Goal: Navigation & Orientation: Find specific page/section

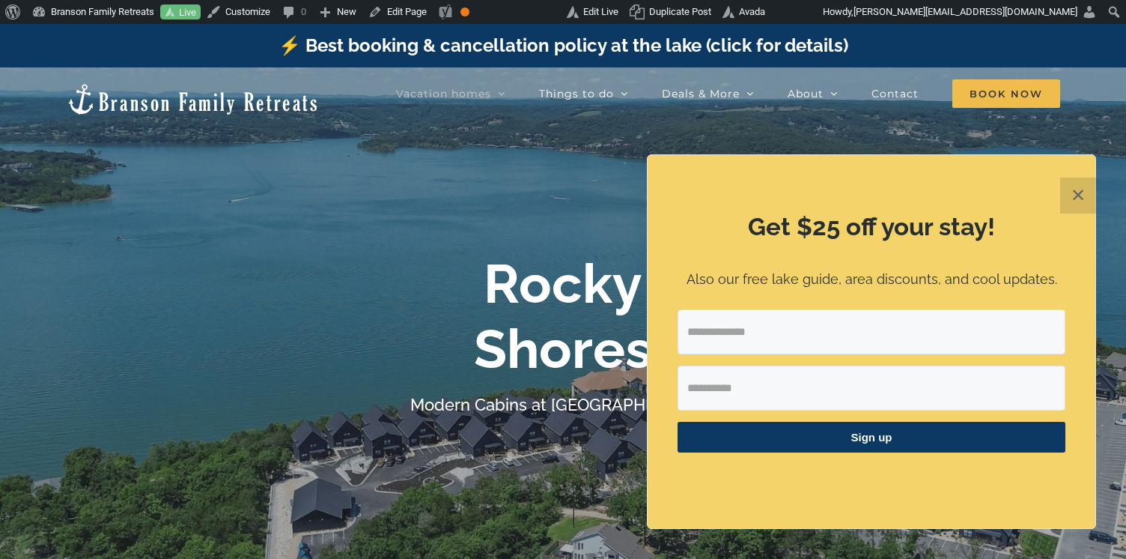
click at [1070, 194] on button "✕" at bounding box center [1078, 195] width 36 height 36
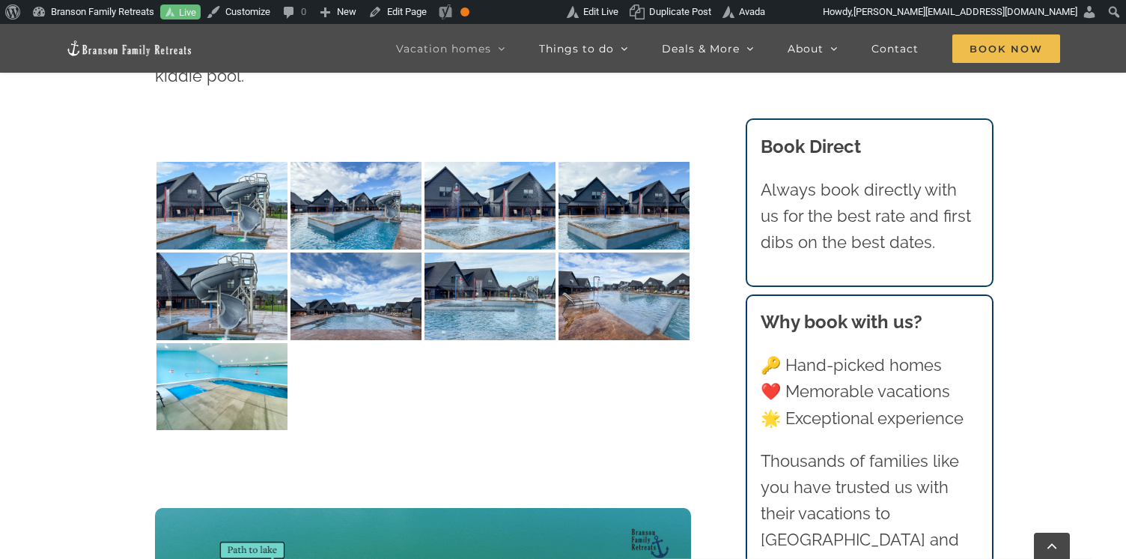
scroll to position [3674, 0]
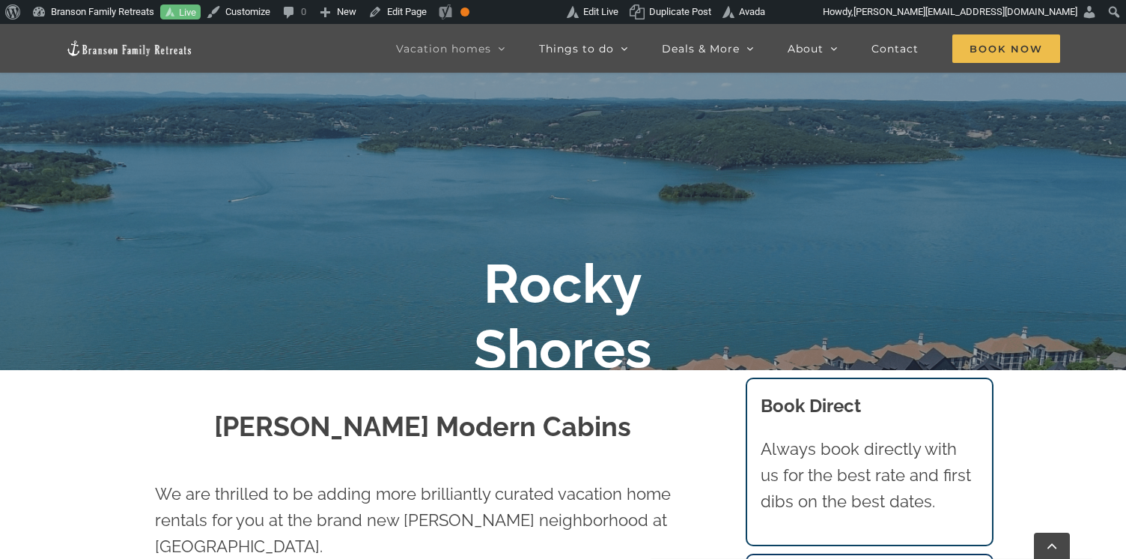
scroll to position [229, 0]
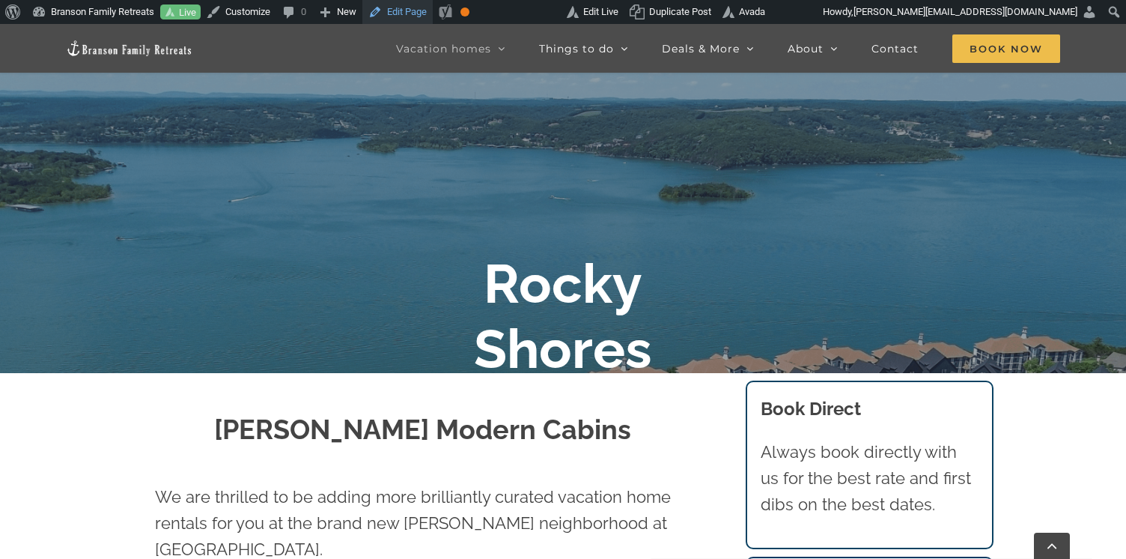
click at [414, 4] on link "Edit Page" at bounding box center [397, 12] width 70 height 24
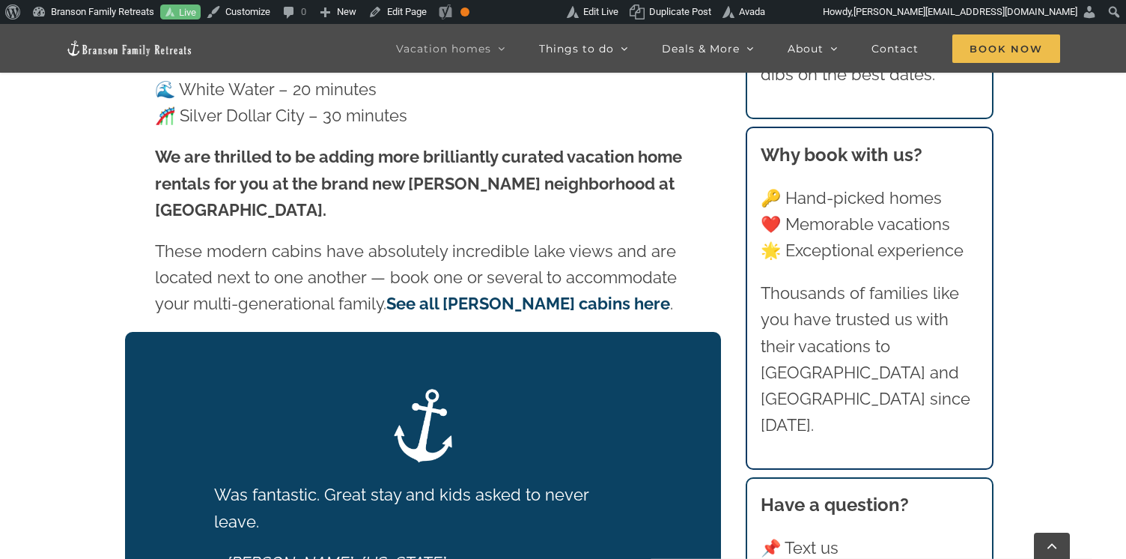
scroll to position [2997, 0]
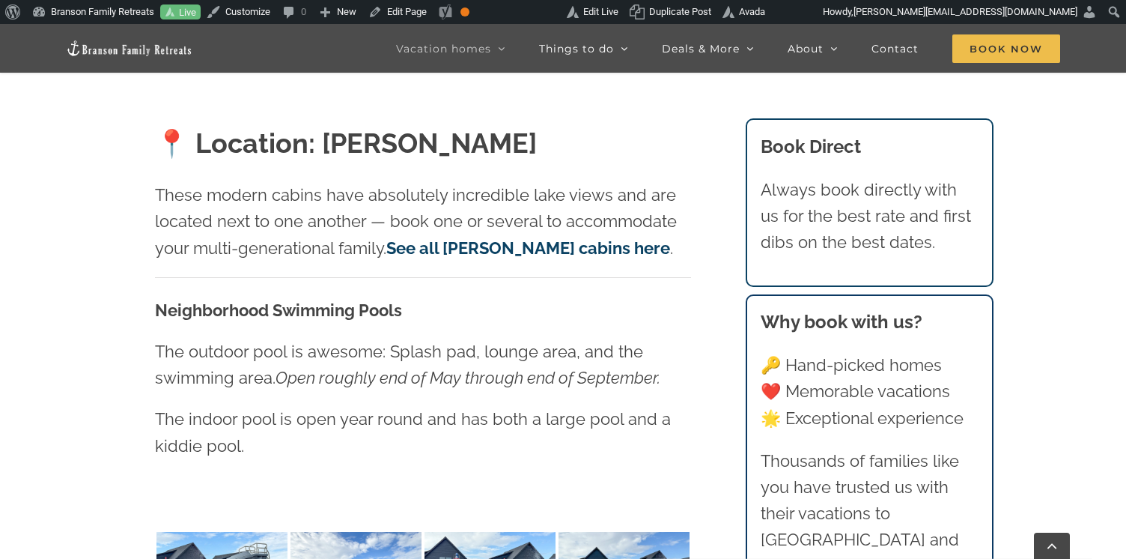
scroll to position [1205, 0]
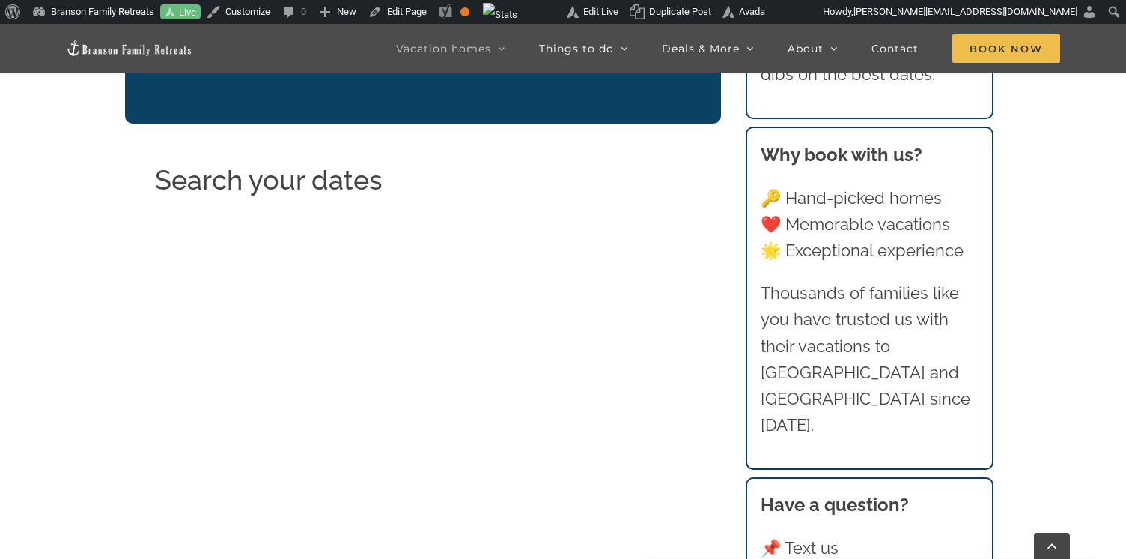
scroll to position [3425, 0]
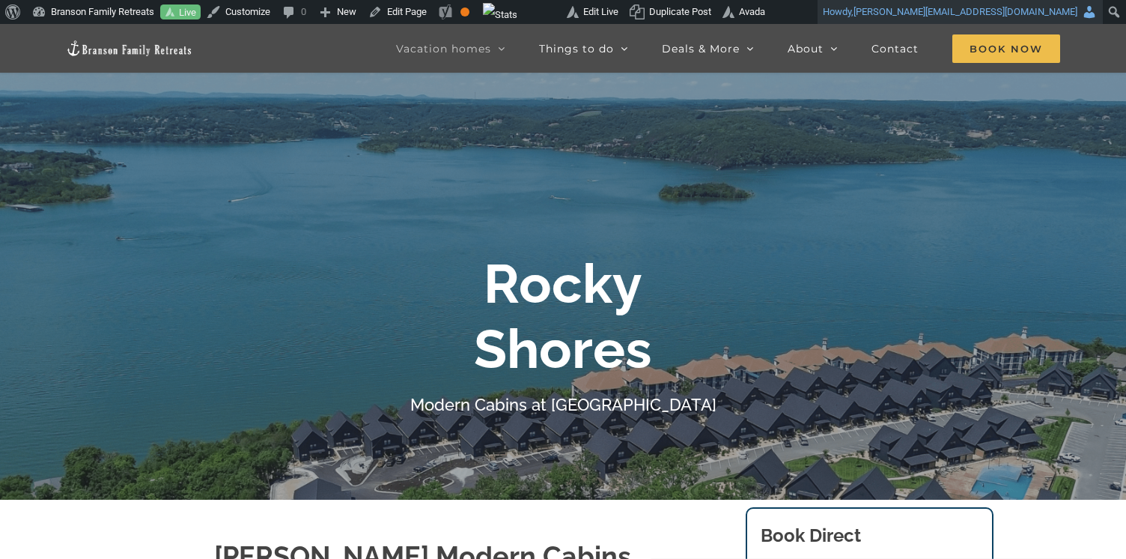
scroll to position [92, 0]
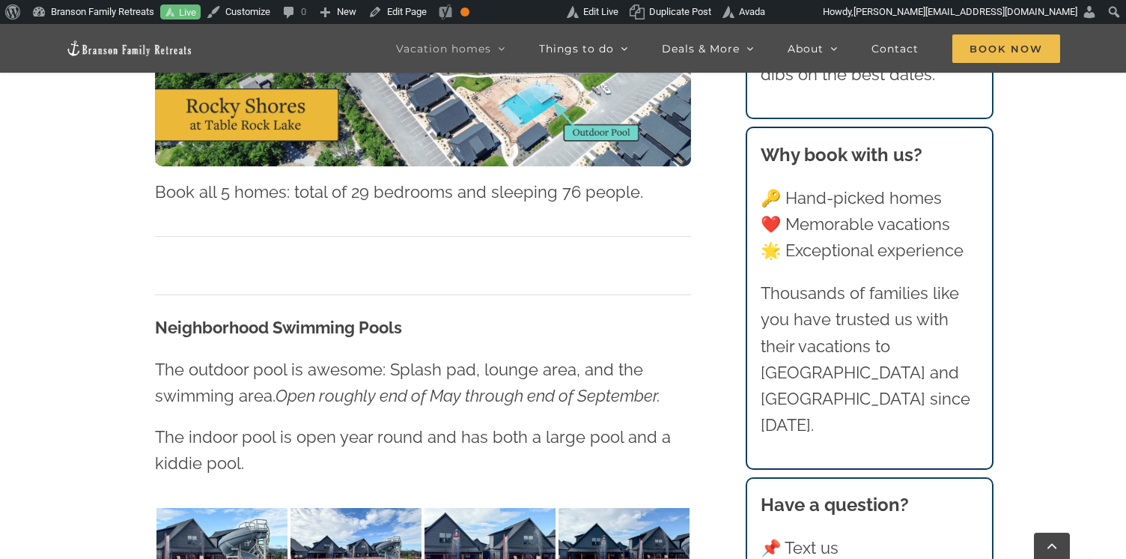
scroll to position [945, 0]
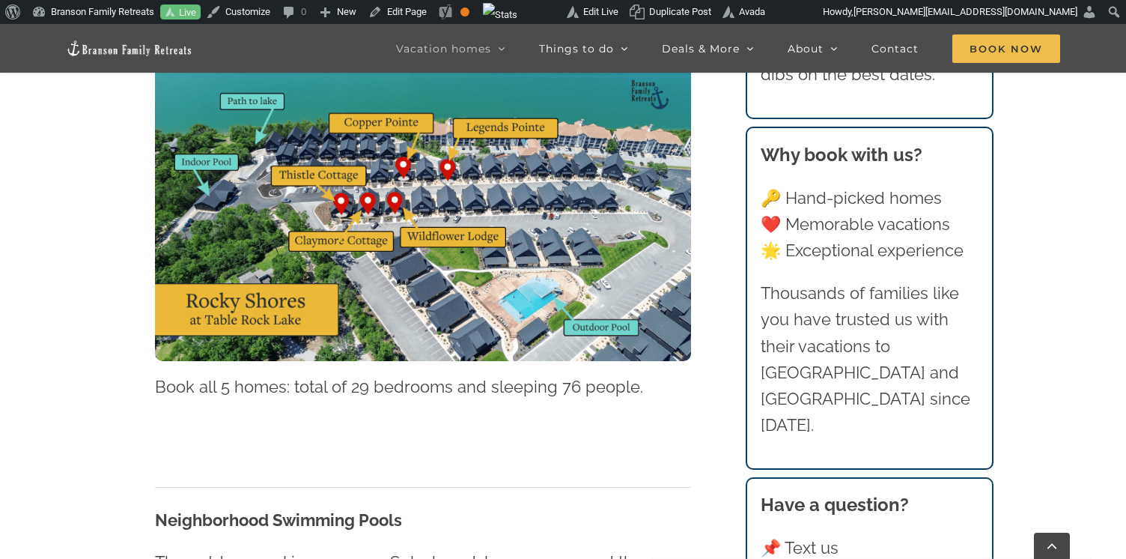
scroll to position [750, 0]
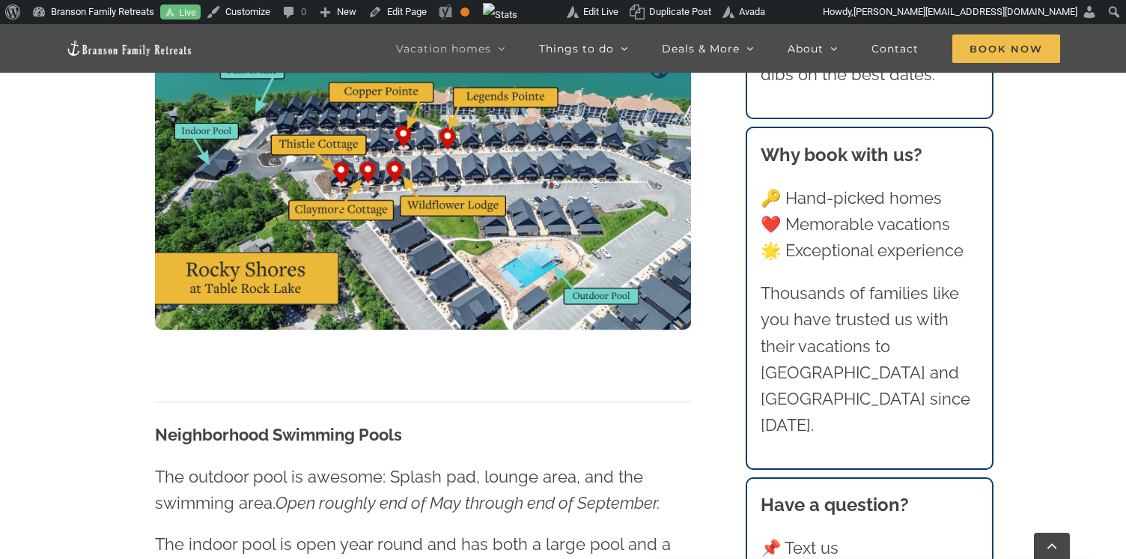
scroll to position [821, 0]
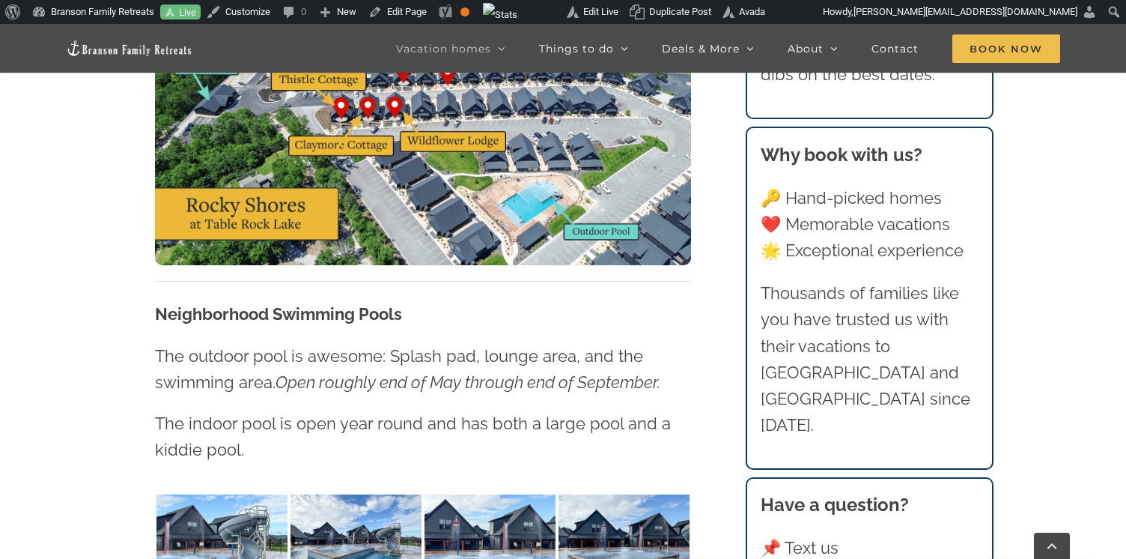
scroll to position [886, 0]
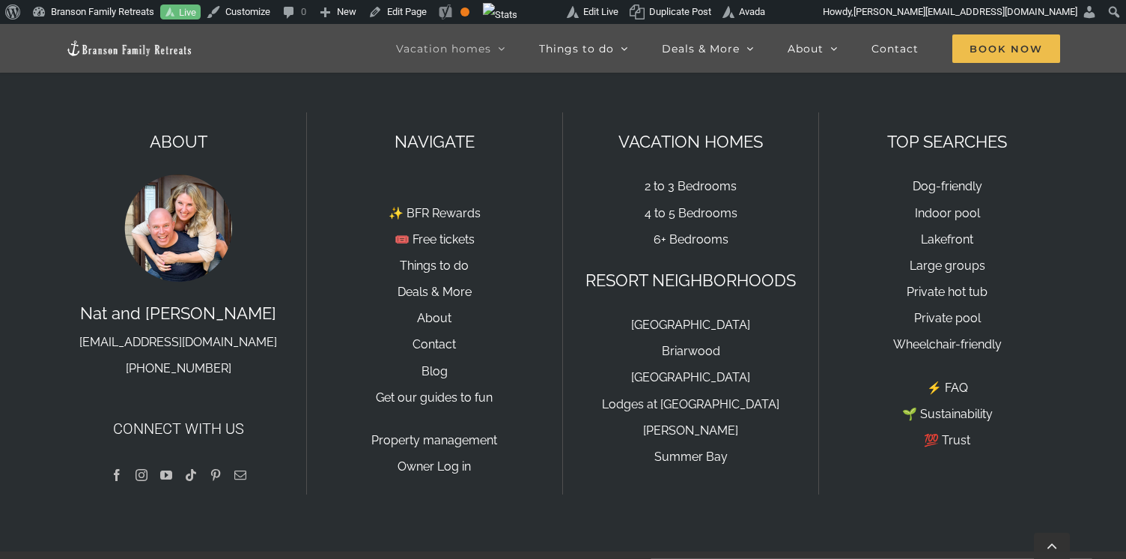
scroll to position [5228, 0]
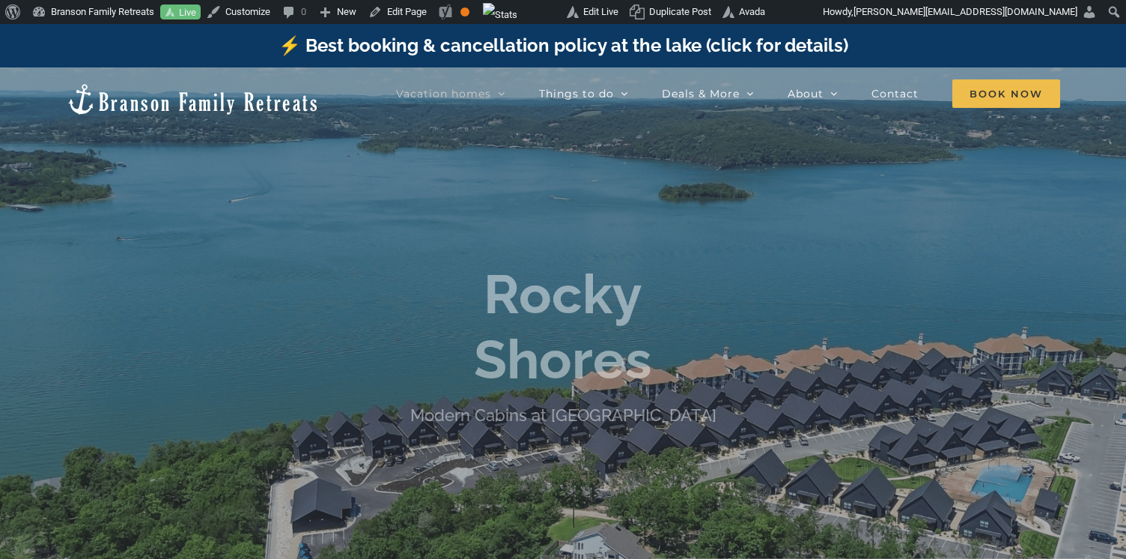
scroll to position [5225, 0]
